Goal: Check status: Check status

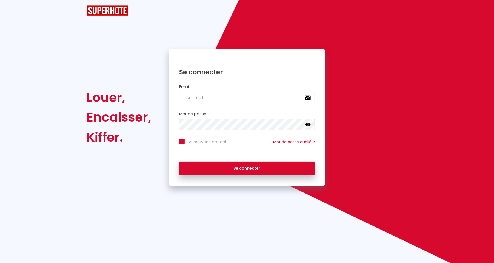
checkbox input "true"
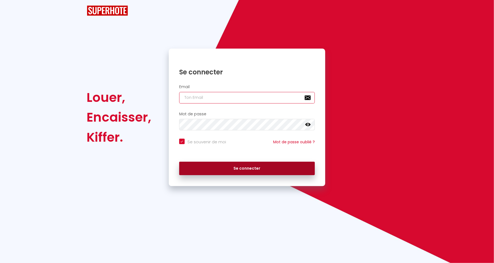
type input "[EMAIL_ADDRESS][DOMAIN_NAME]"
click at [240, 173] on button "Se connecter" at bounding box center [247, 168] width 136 height 14
checkbox input "true"
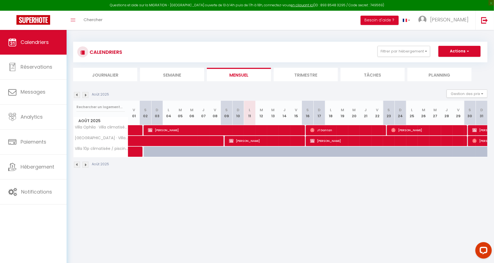
click at [305, 75] on li "Trimestre" at bounding box center [306, 74] width 64 height 13
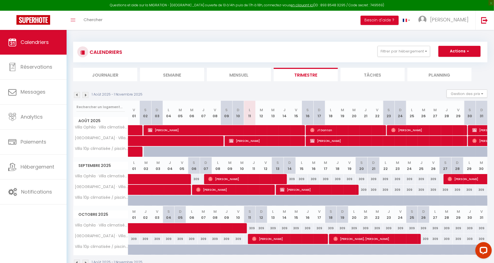
click at [74, 96] on img at bounding box center [77, 95] width 6 height 6
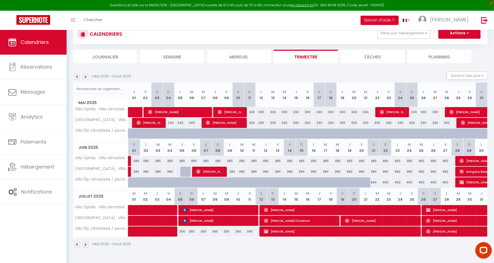
scroll to position [19, 0]
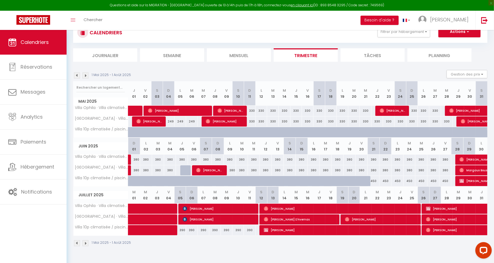
click at [86, 75] on img at bounding box center [85, 75] width 6 height 6
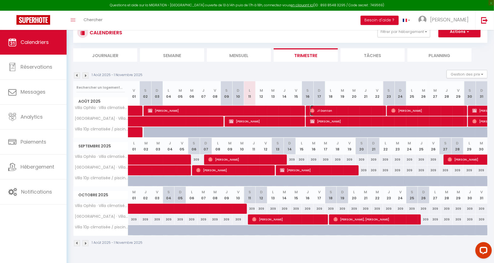
click at [358, 108] on span "Jf Dantan" at bounding box center [346, 110] width 73 height 10
select select "OK"
select select "0"
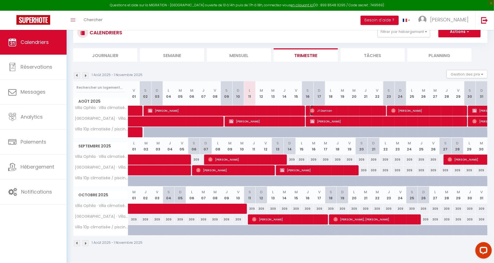
select select "1"
select select
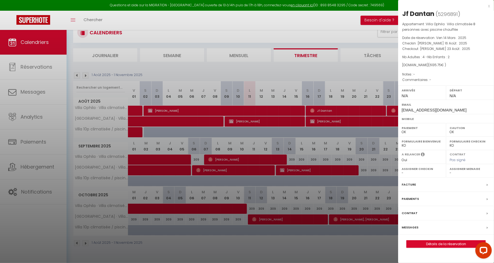
click at [490, 5] on div "x" at bounding box center [444, 6] width 92 height 7
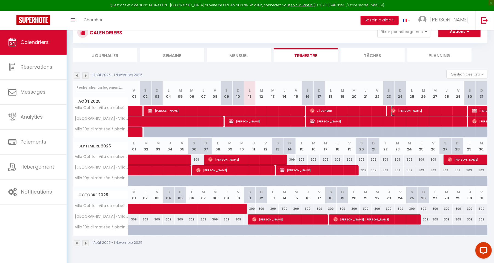
click at [415, 110] on span "[PERSON_NAME]" at bounding box center [427, 110] width 73 height 10
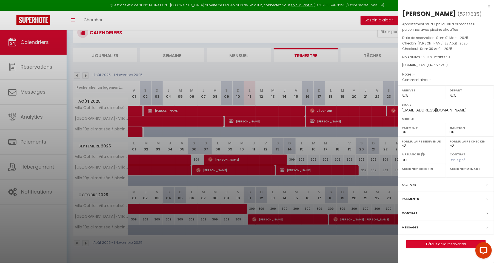
click at [489, 6] on div "x" at bounding box center [444, 6] width 92 height 7
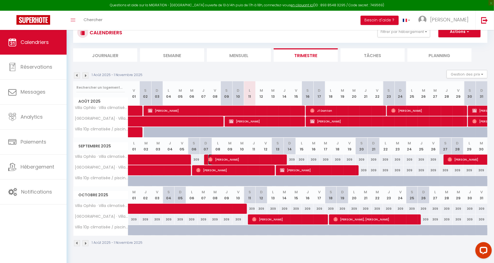
click at [225, 159] on span "[PERSON_NAME]" at bounding box center [244, 159] width 73 height 10
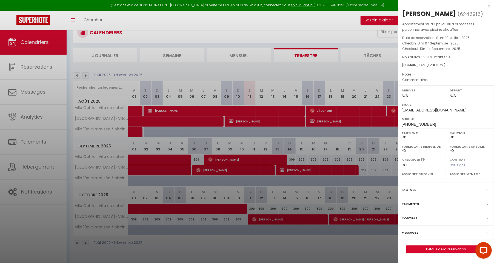
click at [488, 5] on div "x" at bounding box center [444, 6] width 92 height 7
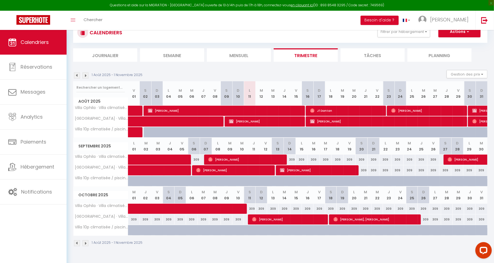
click at [85, 76] on img at bounding box center [85, 75] width 6 height 6
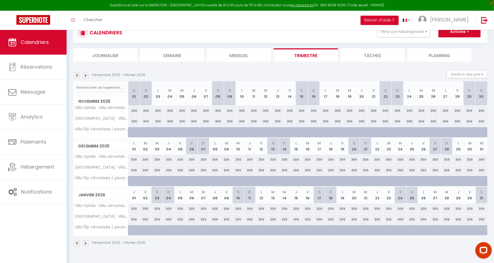
click at [76, 78] on img at bounding box center [77, 75] width 6 height 6
